Goal: Task Accomplishment & Management: Use online tool/utility

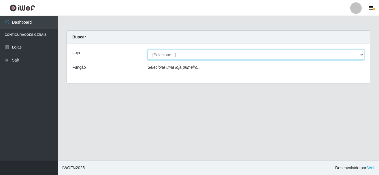
click at [362, 54] on select "[Selecione...] [GEOGRAPHIC_DATA] [GEOGRAPHIC_DATA]" at bounding box center [256, 55] width 217 height 10
select select "64"
click at [148, 50] on select "[Selecione...] [GEOGRAPHIC_DATA] [GEOGRAPHIC_DATA]" at bounding box center [256, 55] width 217 height 10
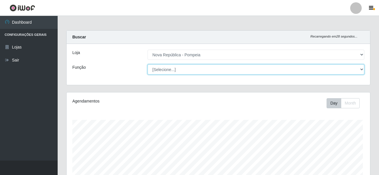
click at [361, 69] on select "[Selecione...] Balconista Operador de Caixa Recepcionista Repositor" at bounding box center [256, 69] width 217 height 10
select select "22"
click at [147, 64] on select "[Selecione...] Balconista Operador de Caixa Recepcionista Repositor" at bounding box center [255, 69] width 216 height 10
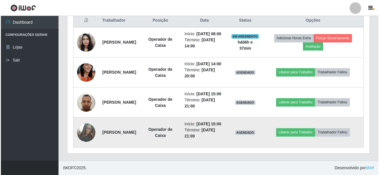
scroll to position [221, 0]
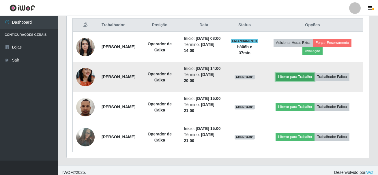
click at [304, 81] on button "Liberar para Trabalho" at bounding box center [294, 77] width 39 height 8
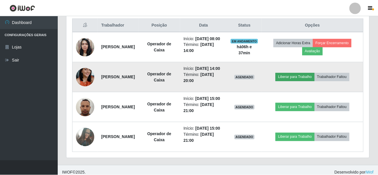
scroll to position [120, 299]
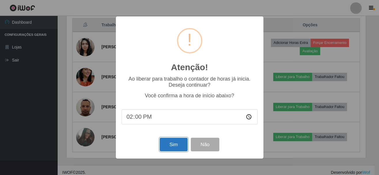
click at [167, 145] on button "Sim" at bounding box center [174, 144] width 28 height 14
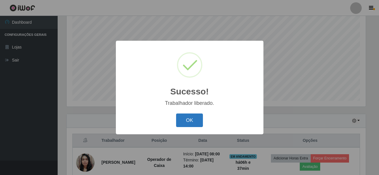
click at [194, 120] on button "OK" at bounding box center [189, 120] width 27 height 14
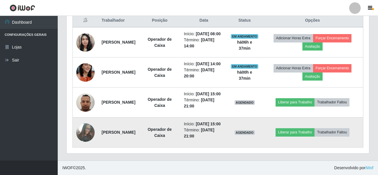
scroll to position [221, 0]
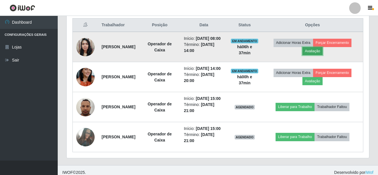
click at [318, 55] on button "Avaliação" at bounding box center [312, 51] width 20 height 8
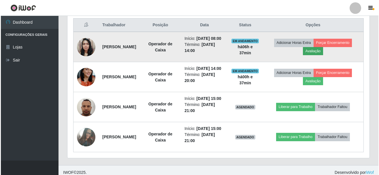
scroll to position [120, 299]
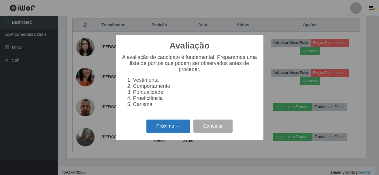
click at [163, 132] on button "Próximo →" at bounding box center [168, 126] width 44 height 14
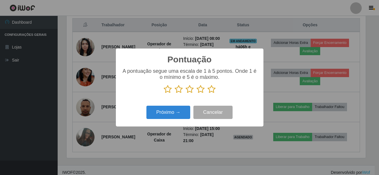
click at [212, 91] on icon at bounding box center [212, 89] width 8 height 9
click at [208, 93] on input "radio" at bounding box center [208, 93] width 0 height 0
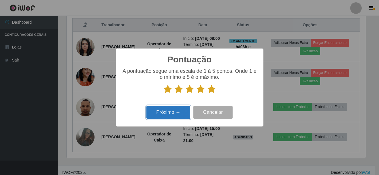
click at [172, 112] on button "Próximo →" at bounding box center [168, 112] width 44 height 14
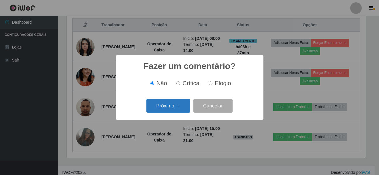
click at [174, 108] on button "Próximo →" at bounding box center [168, 106] width 44 height 14
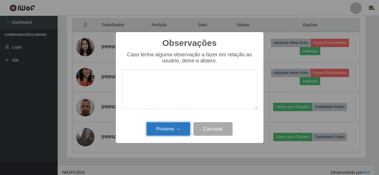
click at [169, 129] on button "Próximo →" at bounding box center [168, 129] width 44 height 14
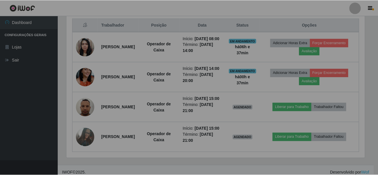
scroll to position [120, 302]
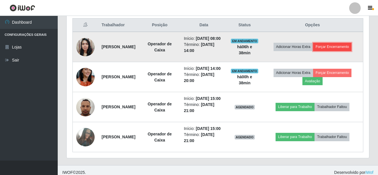
click at [331, 49] on button "Forçar Encerramento" at bounding box center [332, 47] width 39 height 8
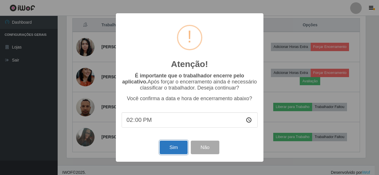
click at [181, 151] on button "Sim" at bounding box center [174, 147] width 28 height 14
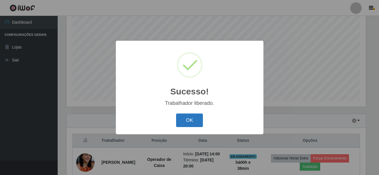
click at [197, 123] on button "OK" at bounding box center [189, 120] width 27 height 14
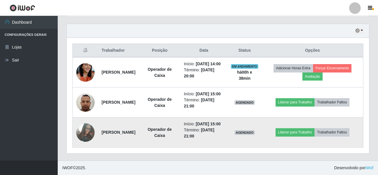
scroll to position [214, 0]
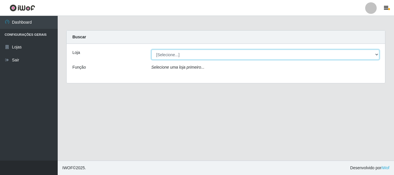
click at [376, 54] on select "[Selecione...] [GEOGRAPHIC_DATA] [GEOGRAPHIC_DATA]" at bounding box center [265, 55] width 228 height 10
select select "64"
click at [151, 50] on select "[Selecione...] [GEOGRAPHIC_DATA] [GEOGRAPHIC_DATA]" at bounding box center [265, 55] width 228 height 10
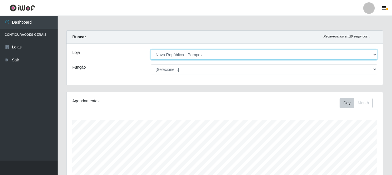
scroll to position [120, 317]
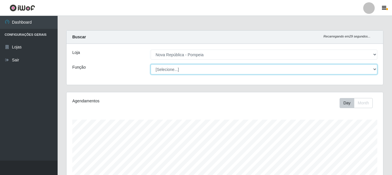
click at [375, 69] on select "[Selecione...] Balconista Operador de Caixa Recepcionista Repositor" at bounding box center [264, 69] width 227 height 10
click at [151, 64] on select "[Selecione...] Balconista Operador de Caixa Recepcionista Repositor" at bounding box center [264, 69] width 227 height 10
select select "[Selecione...]"
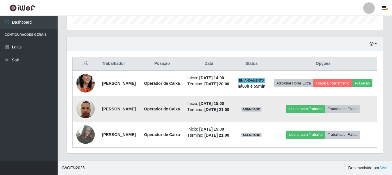
scroll to position [213, 0]
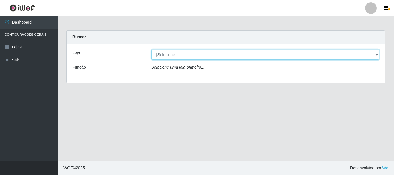
click at [170, 53] on select "[Selecione...] [GEOGRAPHIC_DATA] [GEOGRAPHIC_DATA]" at bounding box center [265, 55] width 228 height 10
select select "64"
click at [151, 50] on select "[Selecione...] [GEOGRAPHIC_DATA] [GEOGRAPHIC_DATA]" at bounding box center [265, 55] width 228 height 10
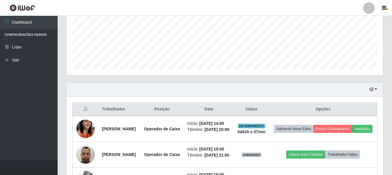
scroll to position [173, 0]
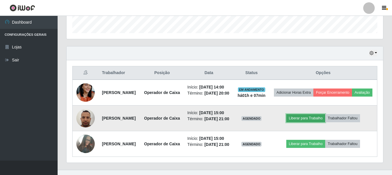
click at [313, 122] on button "Liberar para Trabalho" at bounding box center [306, 118] width 39 height 8
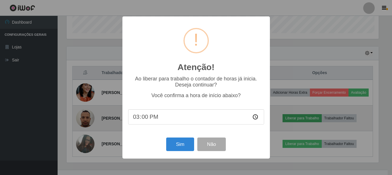
scroll to position [120, 314]
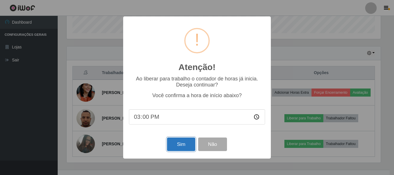
click at [191, 144] on button "Sim" at bounding box center [181, 144] width 28 height 14
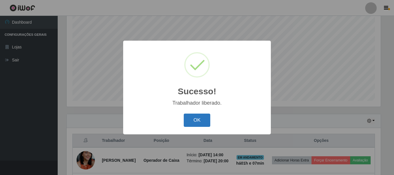
click at [202, 118] on button "OK" at bounding box center [197, 121] width 27 height 14
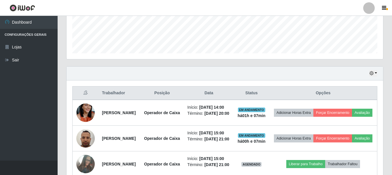
scroll to position [213, 0]
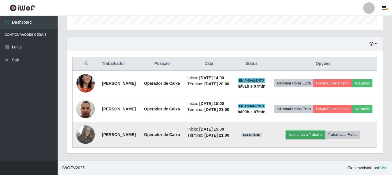
click at [316, 131] on button "Liberar para Trabalho" at bounding box center [306, 135] width 39 height 8
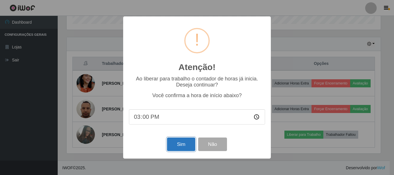
click at [185, 146] on button "Sim" at bounding box center [181, 144] width 28 height 14
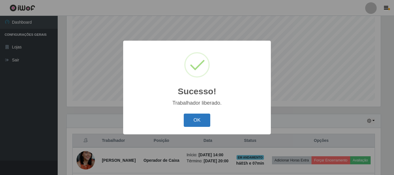
click at [193, 120] on button "OK" at bounding box center [197, 121] width 27 height 14
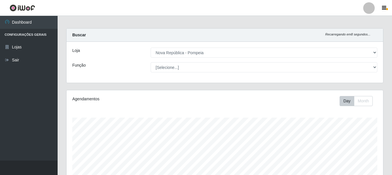
scroll to position [0, 0]
